Goal: Transaction & Acquisition: Book appointment/travel/reservation

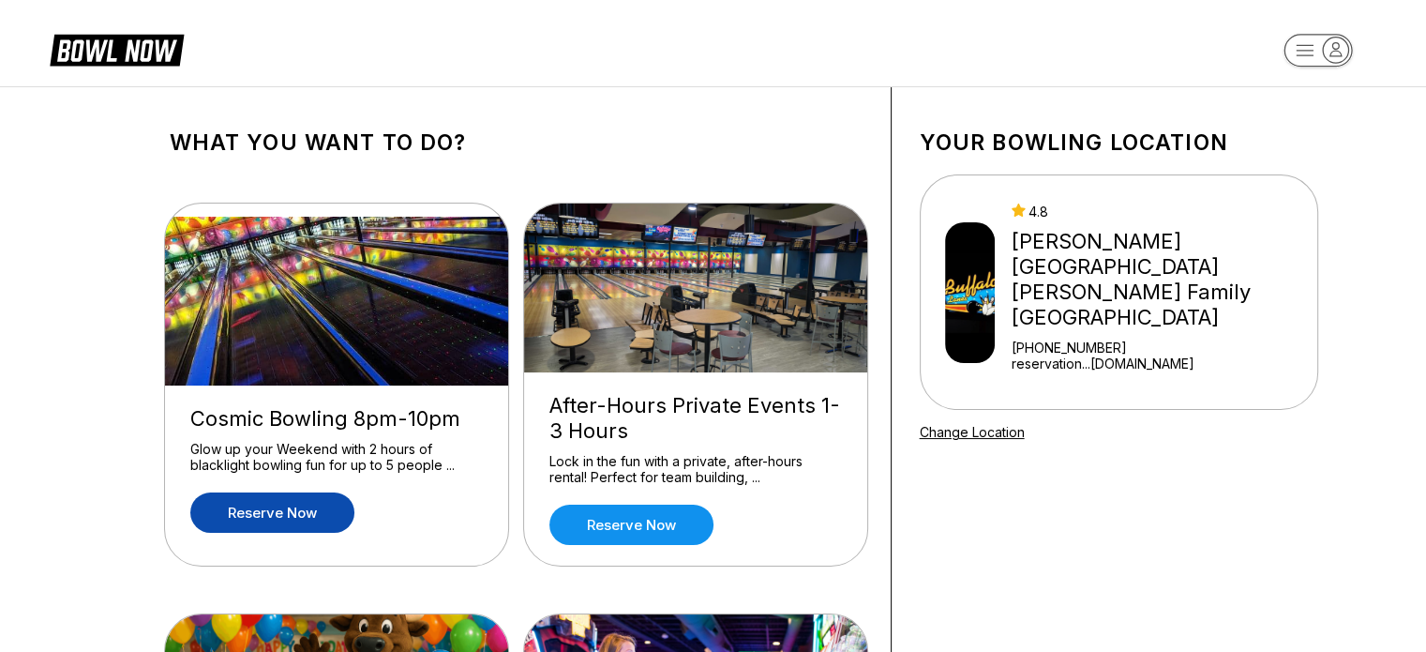
click at [313, 509] on link "Reserve now" at bounding box center [272, 512] width 164 height 40
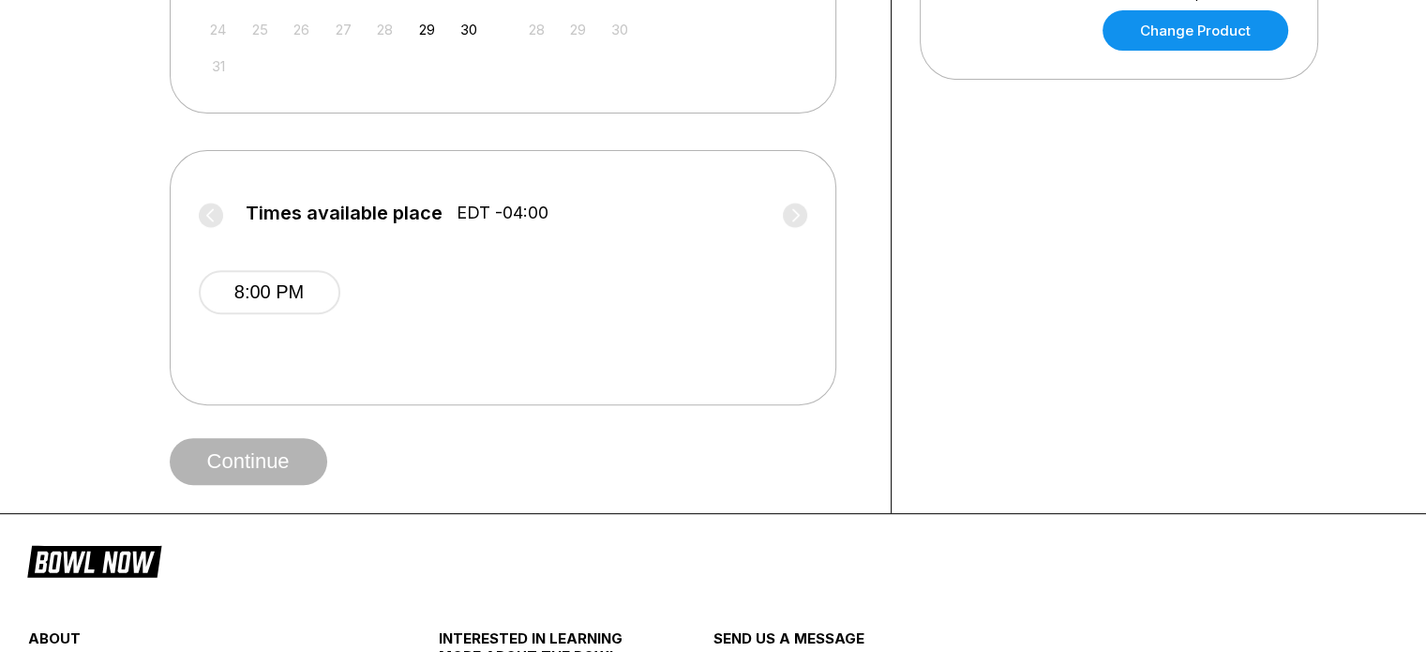
scroll to position [678, 0]
click at [268, 282] on button "8:00 PM" at bounding box center [270, 293] width 142 height 44
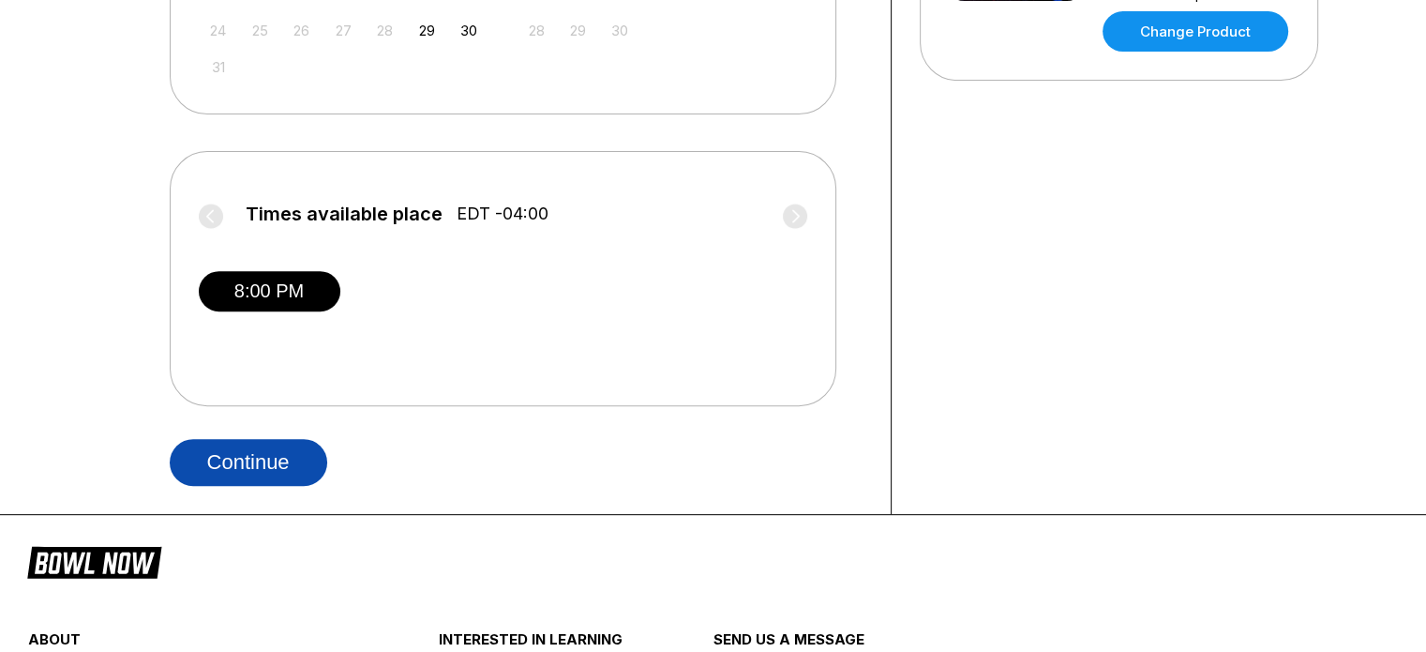
click at [254, 458] on button "Continue" at bounding box center [249, 462] width 158 height 47
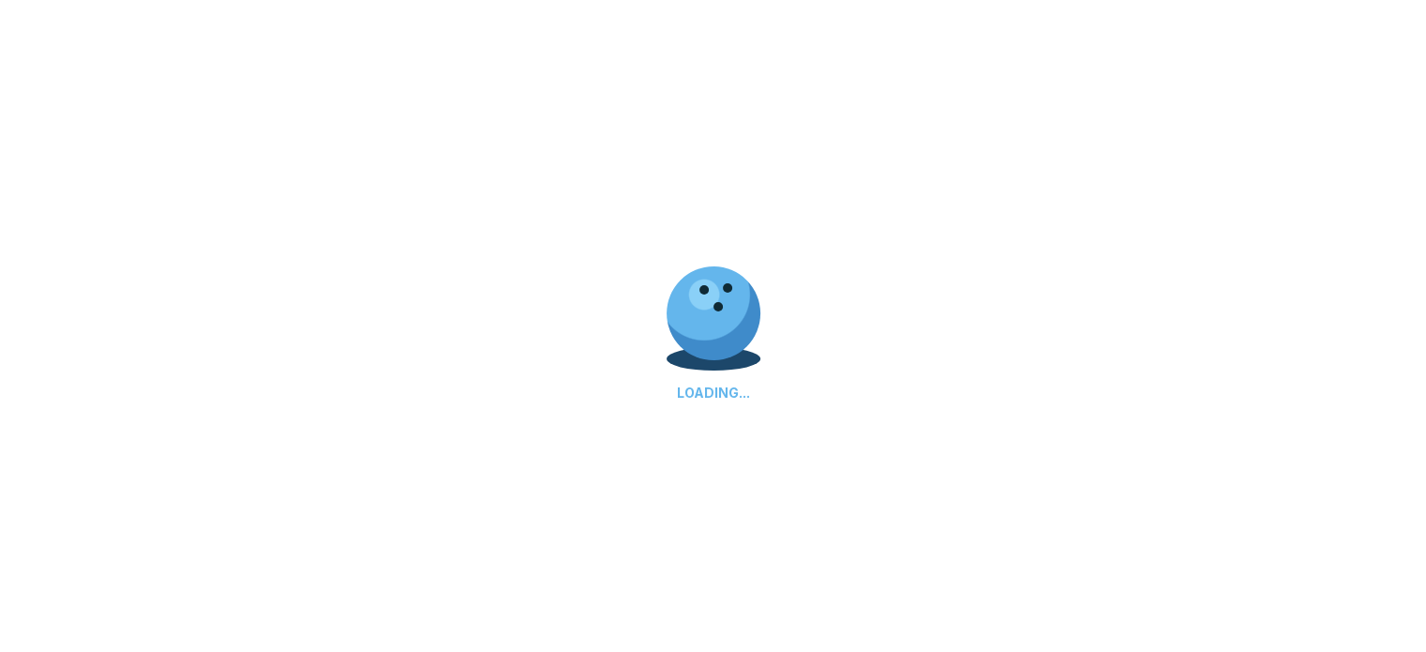
scroll to position [0, 0]
select select "**"
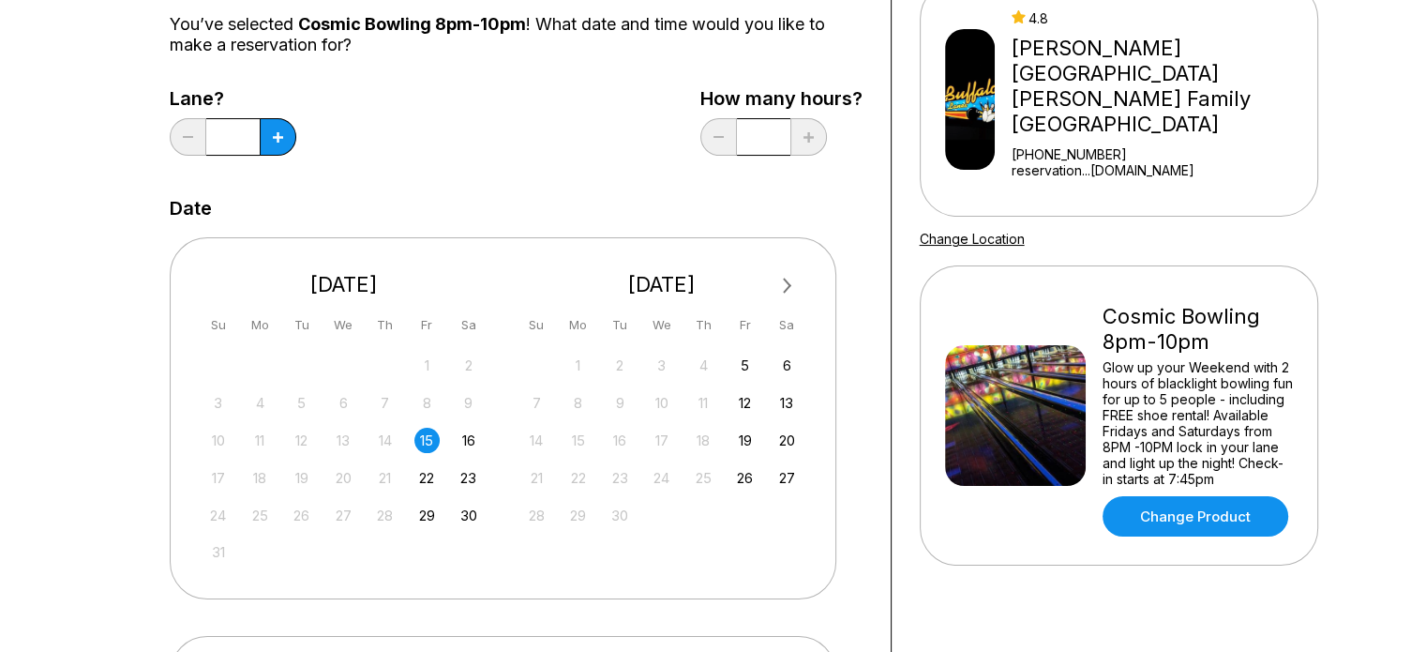
scroll to position [241, 0]
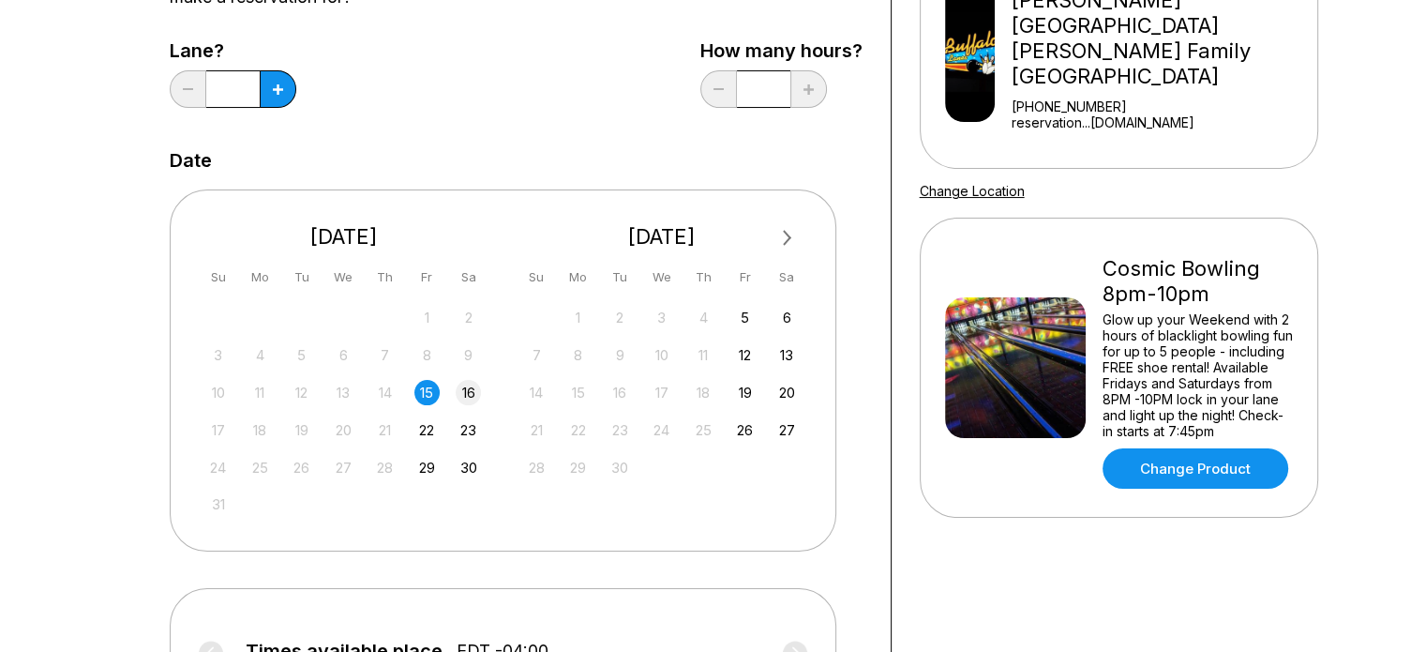
click at [474, 392] on div "16" at bounding box center [468, 392] width 25 height 25
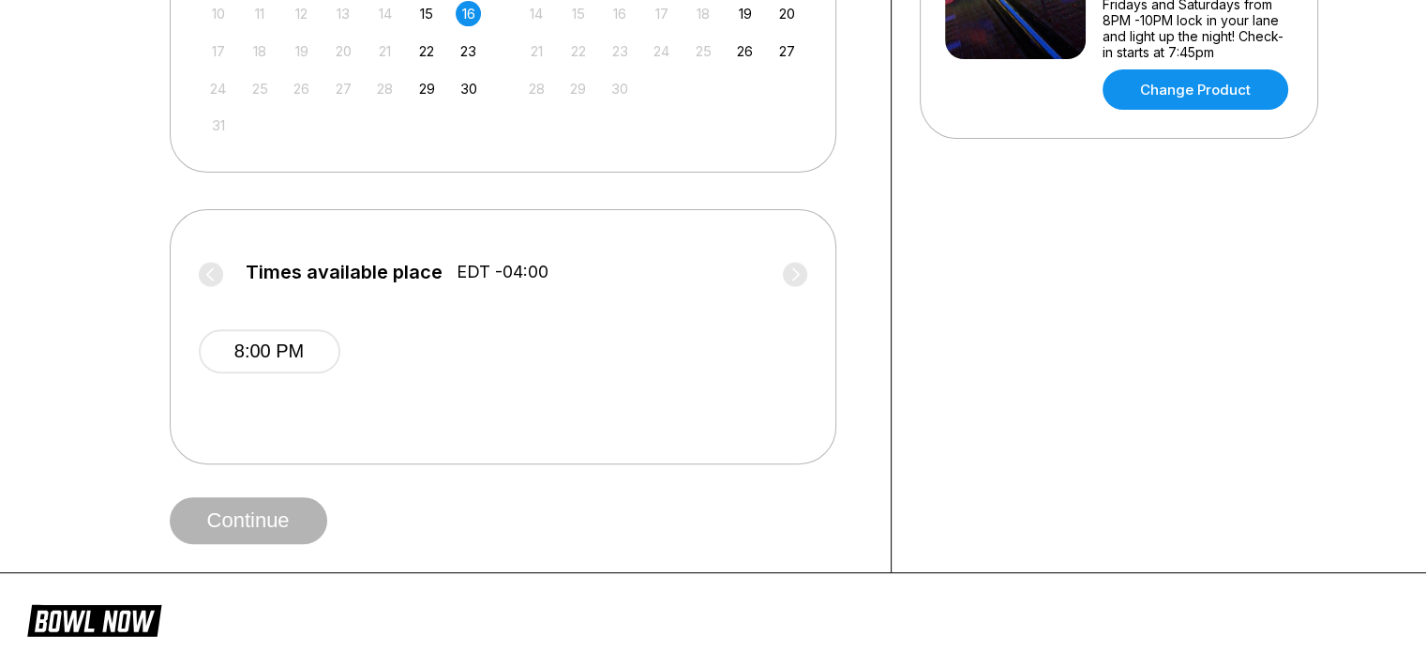
scroll to position [621, 0]
click at [266, 359] on button "8:00 PM" at bounding box center [270, 350] width 142 height 44
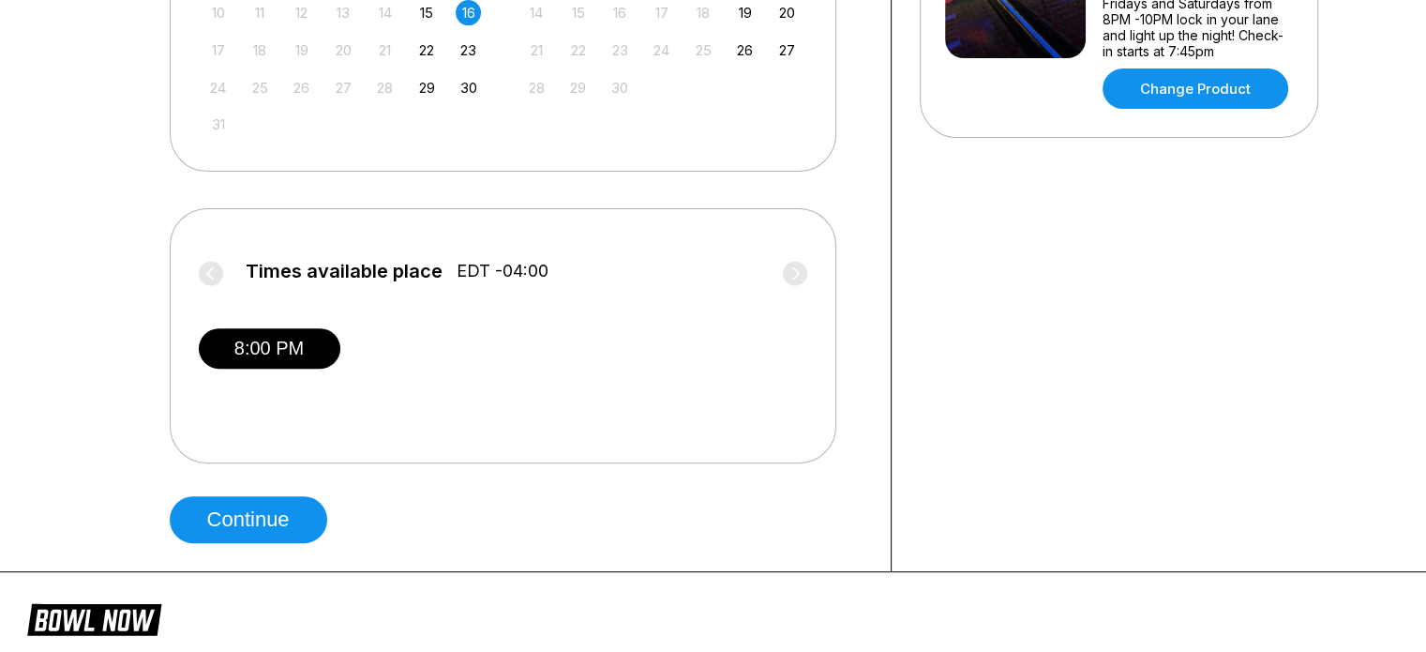
scroll to position [0, 0]
